Goal: Transaction & Acquisition: Purchase product/service

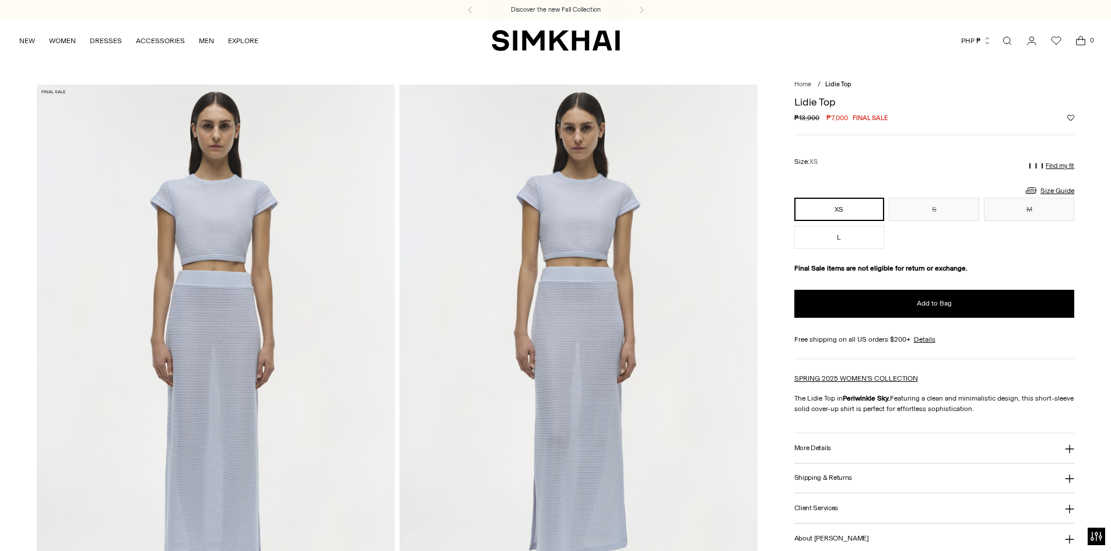
click at [987, 40] on icon "button" at bounding box center [987, 41] width 8 height 8
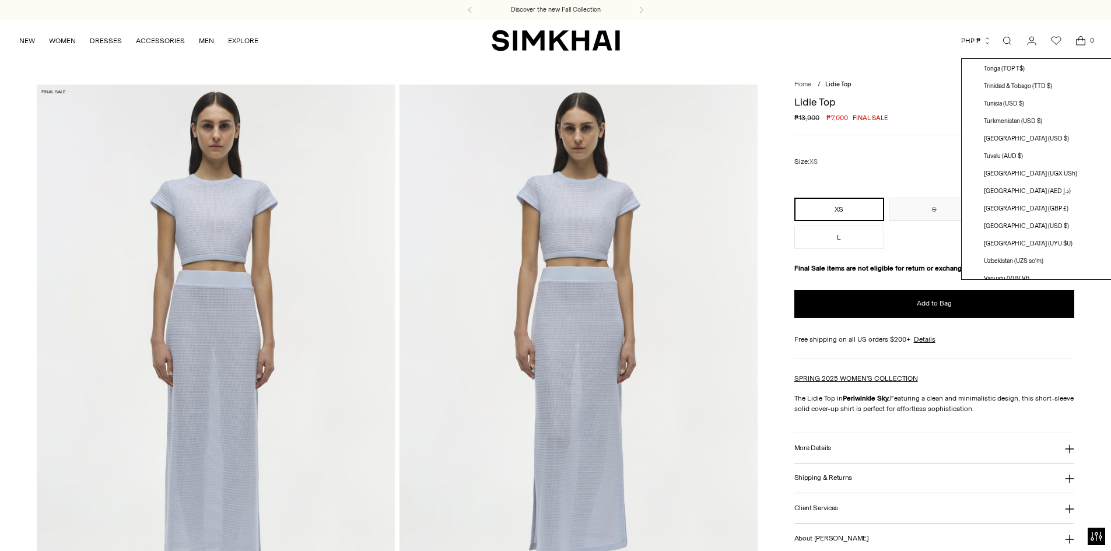
scroll to position [3207, 0]
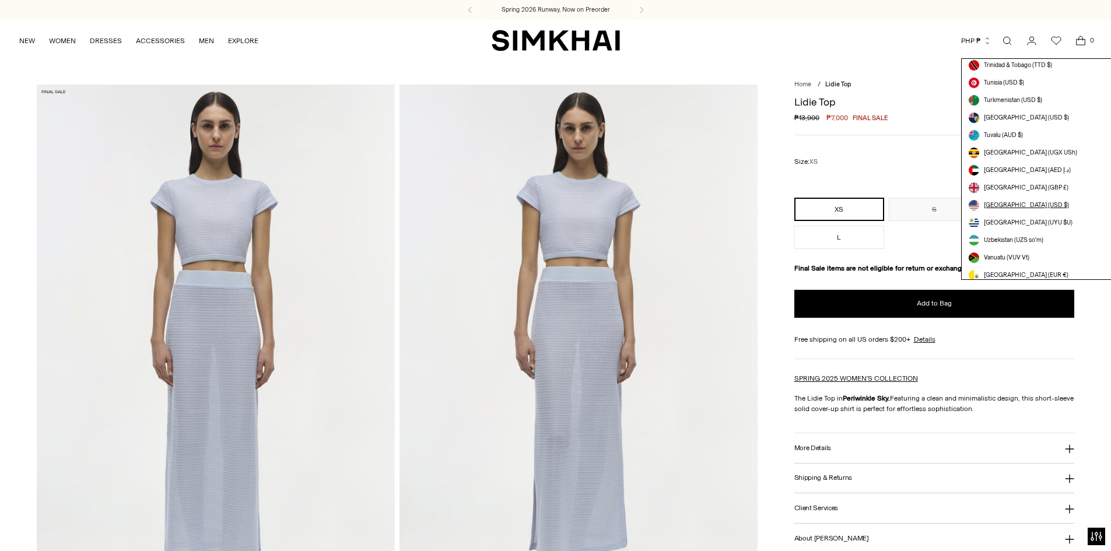
click at [1006, 205] on span "[GEOGRAPHIC_DATA] (USD $)" at bounding box center [1026, 205] width 85 height 9
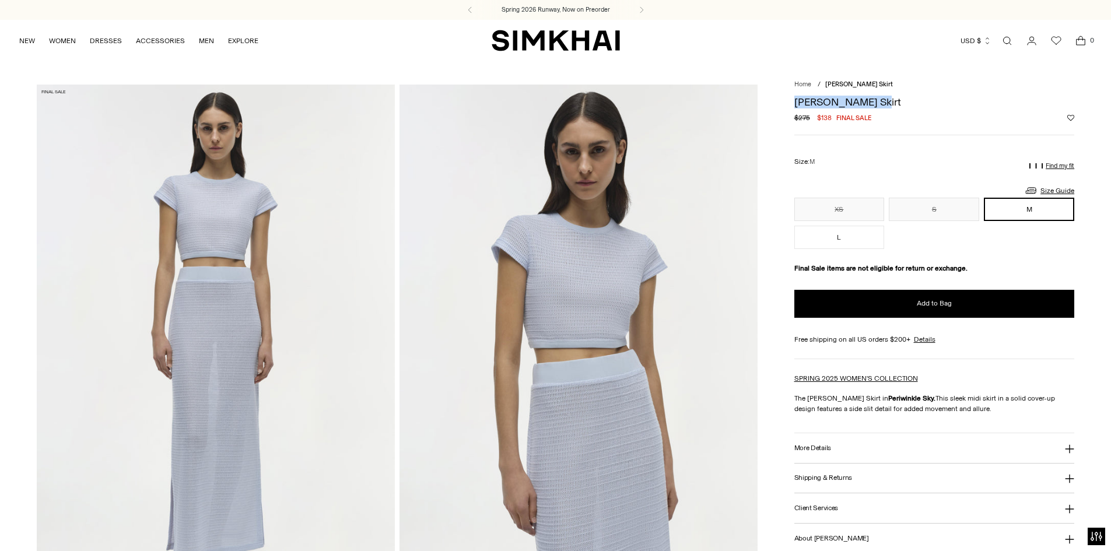
copy h1 "[PERSON_NAME] Skirt"
drag, startPoint x: 876, startPoint y: 103, endPoint x: 787, endPoint y: 104, distance: 89.2
